Goal: Navigation & Orientation: Find specific page/section

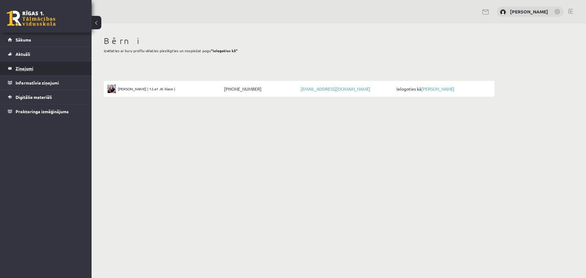
click at [26, 69] on legend "Ziņojumi 0" at bounding box center [50, 68] width 68 height 14
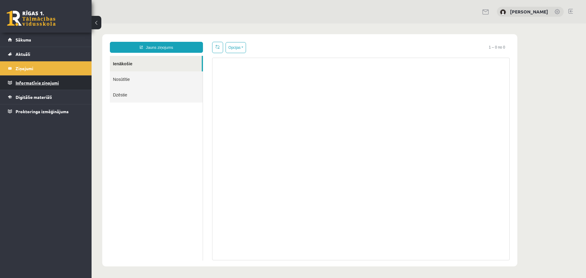
click at [32, 84] on legend "Informatīvie ziņojumi 0" at bounding box center [50, 83] width 68 height 14
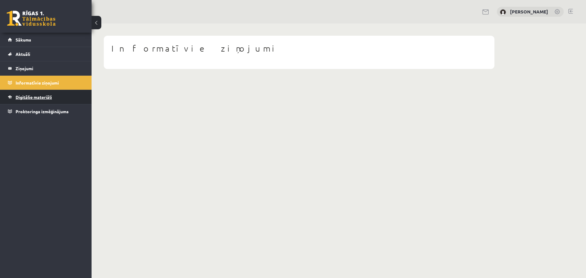
click at [31, 96] on span "Digitālie materiāli" at bounding box center [34, 96] width 36 height 5
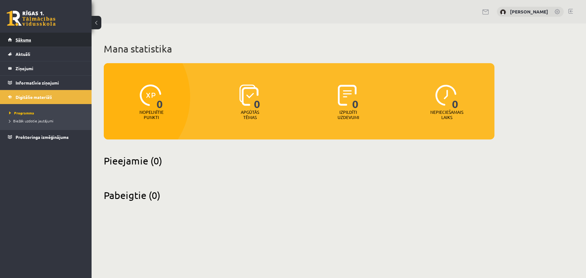
click at [28, 39] on span "Sākums" at bounding box center [24, 39] width 16 height 5
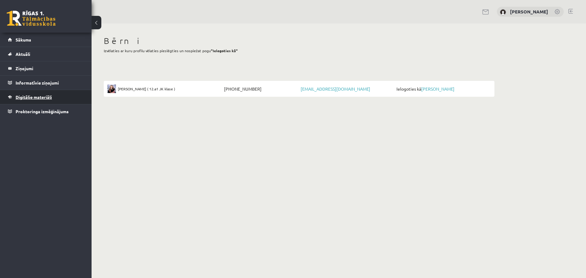
click at [38, 100] on link "Digitālie materiāli" at bounding box center [46, 97] width 76 height 14
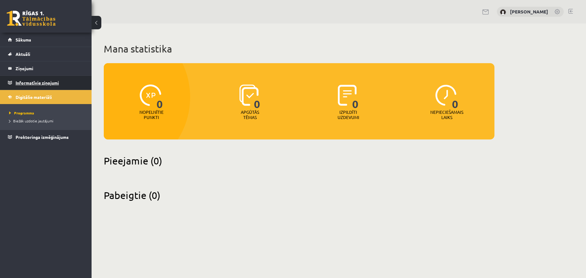
click at [35, 83] on legend "Informatīvie ziņojumi 0" at bounding box center [50, 83] width 68 height 14
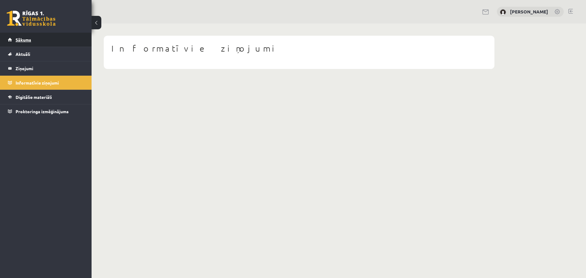
click at [29, 42] on link "Sākums" at bounding box center [46, 40] width 76 height 14
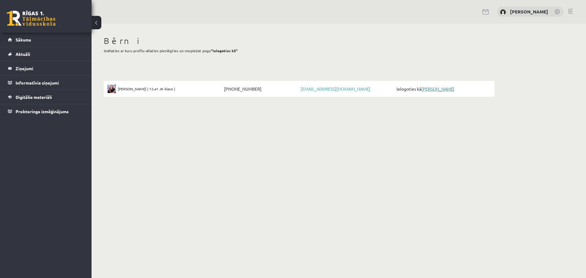
click at [425, 88] on link "[PERSON_NAME]" at bounding box center [437, 88] width 33 height 5
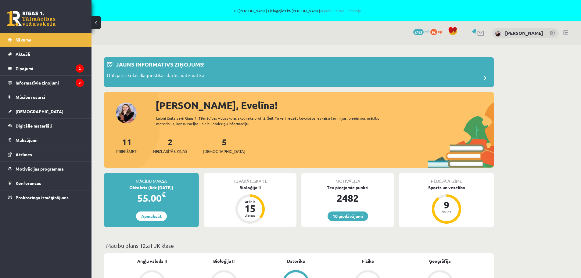
click at [38, 36] on link "Sākums" at bounding box center [46, 40] width 76 height 14
click at [510, 33] on div "[PERSON_NAME]" at bounding box center [525, 33] width 67 height 10
click at [566, 33] on link at bounding box center [566, 32] width 5 height 5
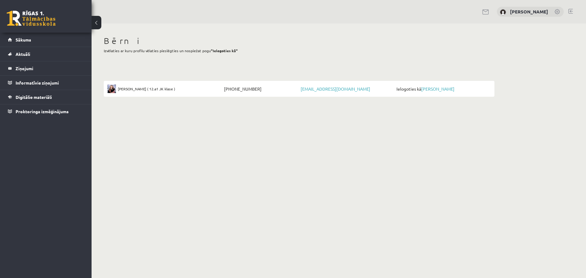
click at [490, 11] on link at bounding box center [485, 11] width 7 height 5
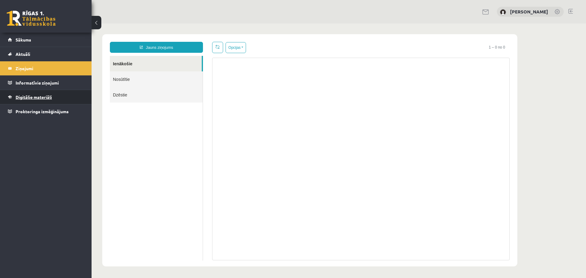
click at [27, 102] on link "Digitālie materiāli" at bounding box center [46, 97] width 76 height 14
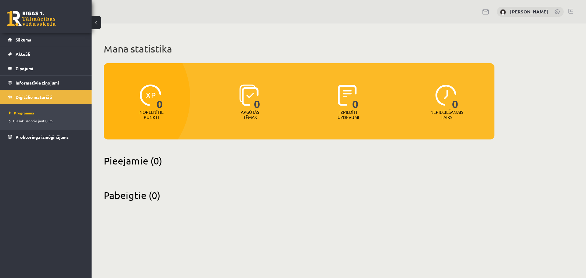
click at [29, 121] on span "Biežāk uzdotie jautājumi" at bounding box center [31, 120] width 44 height 5
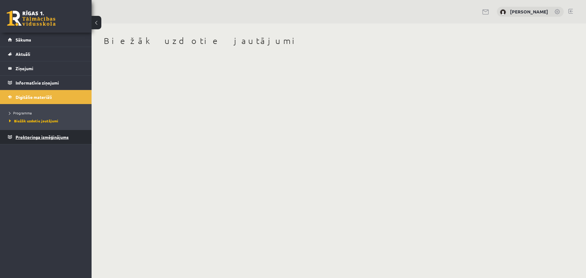
click at [37, 137] on span "Proktoringa izmēģinājums" at bounding box center [42, 136] width 53 height 5
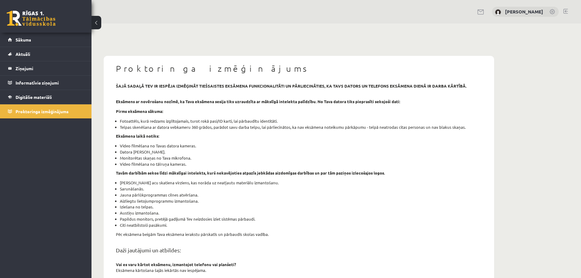
click at [564, 13] on link at bounding box center [566, 11] width 5 height 5
